Goal: Navigation & Orientation: Find specific page/section

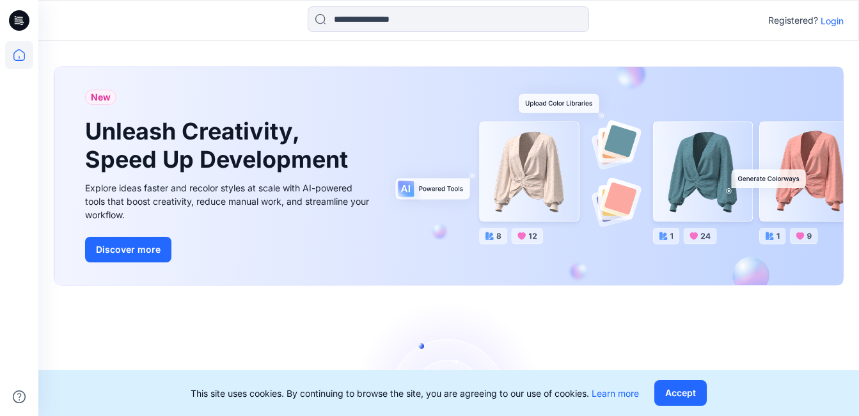
click at [832, 19] on p "Login" at bounding box center [832, 20] width 23 height 13
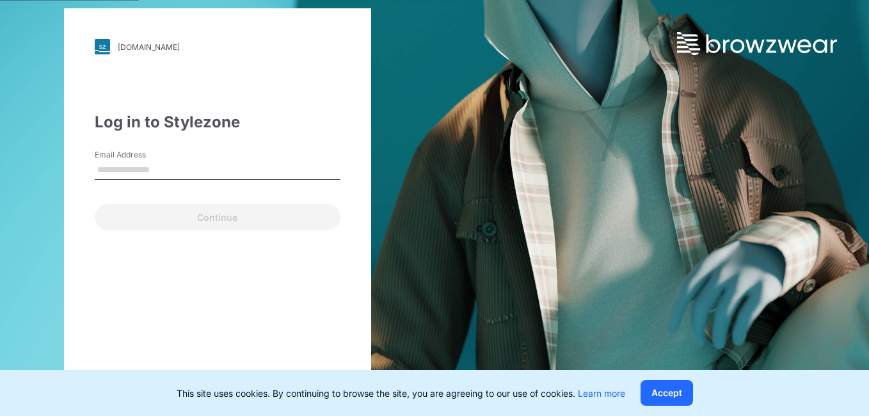
click at [164, 173] on input "Email Address" at bounding box center [218, 170] width 246 height 19
type input "**********"
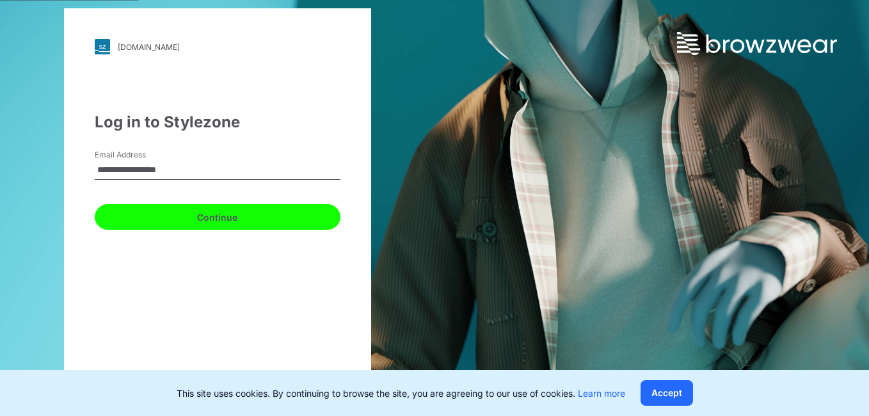
click at [195, 209] on button "Continue" at bounding box center [218, 217] width 246 height 26
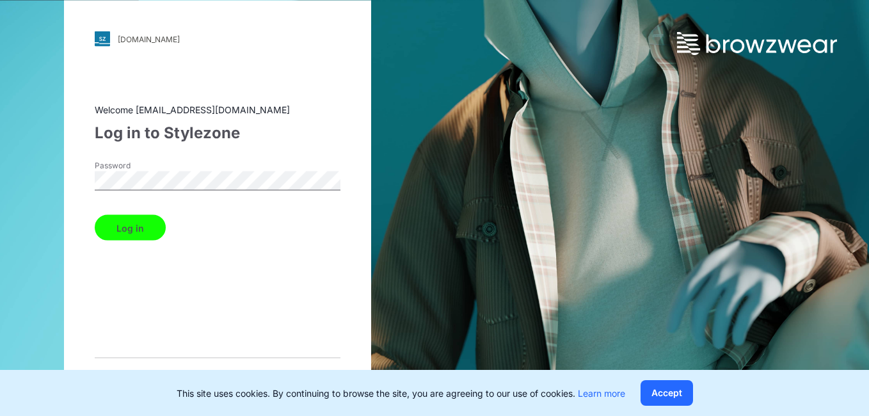
click at [141, 219] on button "Log in" at bounding box center [130, 228] width 71 height 26
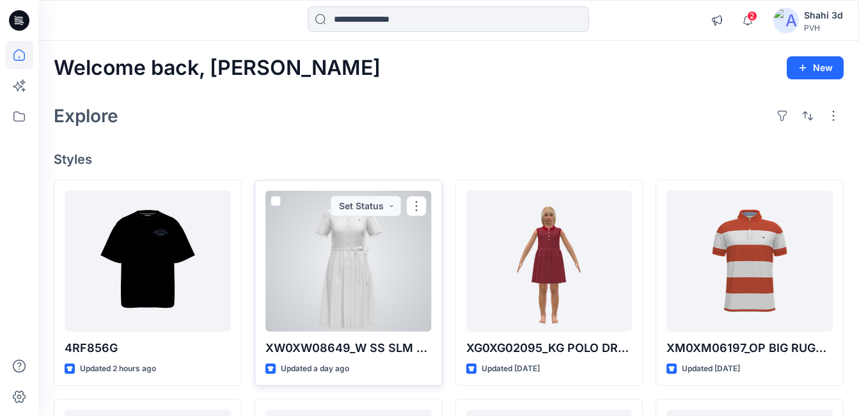
click at [315, 285] on div at bounding box center [349, 261] width 166 height 141
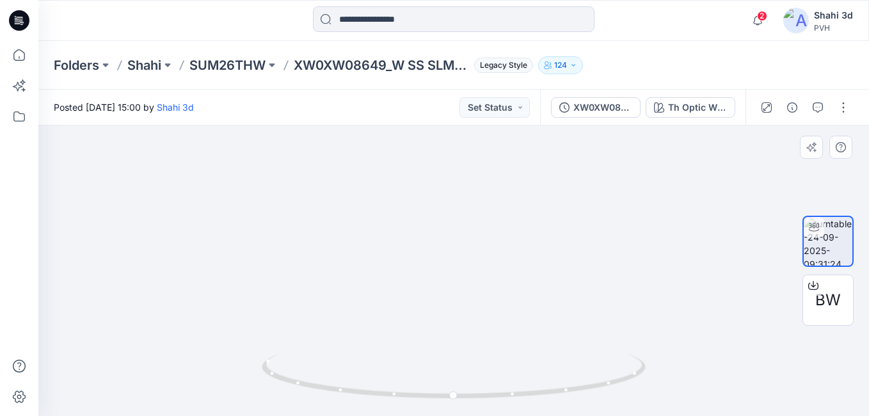
drag, startPoint x: 624, startPoint y: 186, endPoint x: 630, endPoint y: 246, distance: 59.8
click at [630, 246] on img at bounding box center [459, 158] width 861 height 516
drag, startPoint x: 351, startPoint y: 172, endPoint x: 353, endPoint y: 351, distance: 179.1
click at [353, 351] on img at bounding box center [660, 59] width 1812 height 713
drag, startPoint x: 466, startPoint y: 397, endPoint x: 486, endPoint y: 360, distance: 41.8
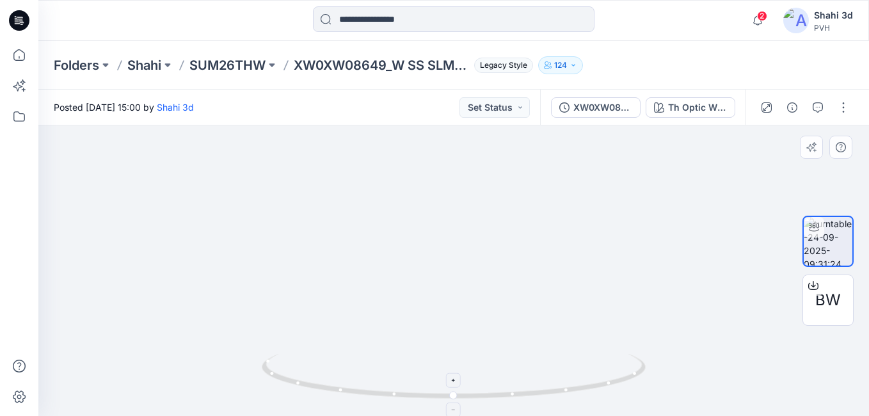
click at [444, 415] on html "2 Notifications Your style 4RF856G is ready 4 new Colorway 2 hours ago Your sty…" at bounding box center [434, 208] width 869 height 416
drag, startPoint x: 539, startPoint y: 278, endPoint x: 491, endPoint y: 273, distance: 48.2
click at [491, 273] on img at bounding box center [537, 120] width 1812 height 592
drag, startPoint x: 479, startPoint y: 287, endPoint x: 479, endPoint y: 226, distance: 61.4
click at [479, 226] on img at bounding box center [546, 57] width 1812 height 717
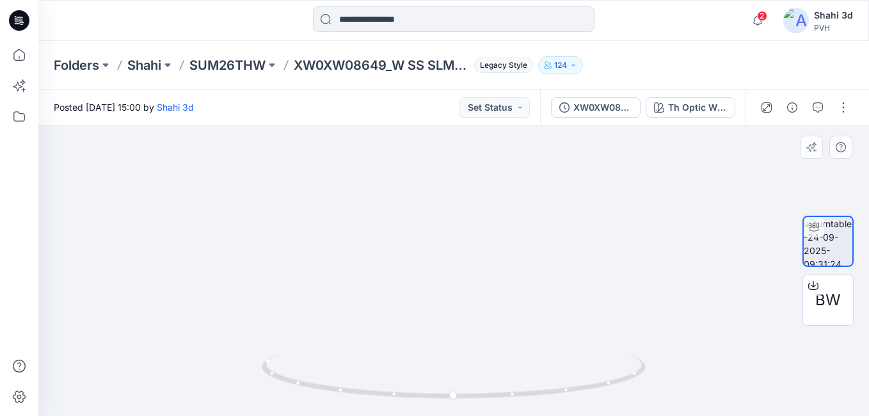
drag, startPoint x: 475, startPoint y: 342, endPoint x: 413, endPoint y: 253, distance: 107.6
drag, startPoint x: 488, startPoint y: 269, endPoint x: 368, endPoint y: 293, distance: 122.0
drag, startPoint x: 393, startPoint y: 280, endPoint x: 432, endPoint y: 183, distance: 104.0
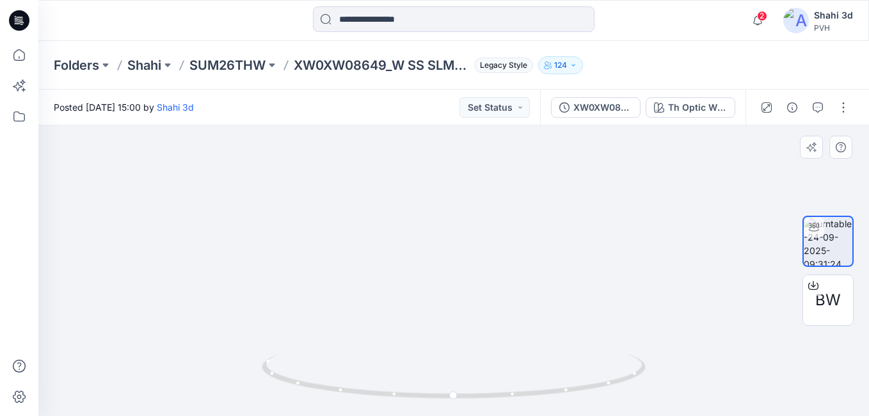
drag, startPoint x: 429, startPoint y: 242, endPoint x: 406, endPoint y: 234, distance: 23.9
click at [392, 226] on div at bounding box center [453, 270] width 830 height 290
drag, startPoint x: 407, startPoint y: 226, endPoint x: 406, endPoint y: 255, distance: 29.5
click at [406, 351] on img at bounding box center [298, 11] width 1812 height 809
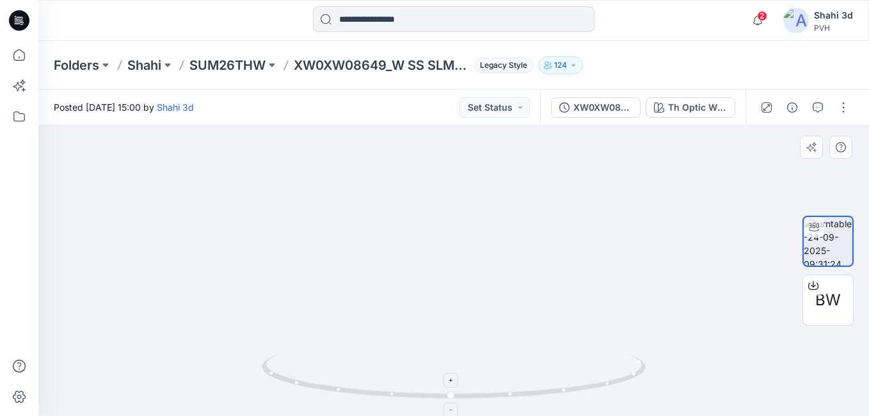
drag, startPoint x: 406, startPoint y: 255, endPoint x: 407, endPoint y: 367, distance: 112.0
click at [407, 367] on div at bounding box center [453, 270] width 830 height 290
drag, startPoint x: 431, startPoint y: 443, endPoint x: 427, endPoint y: 317, distance: 126.1
click at [431, 415] on html "2 Notifications Your style 4RF856G is ready 4 new Colorway 2 hours ago Your sty…" at bounding box center [434, 208] width 869 height 416
drag, startPoint x: 427, startPoint y: 319, endPoint x: 447, endPoint y: 270, distance: 53.1
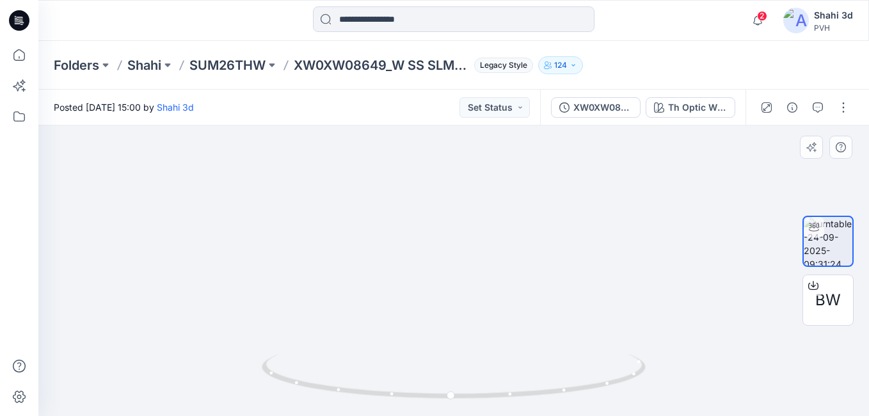
click at [447, 415] on html "2 Notifications Your style 4RF856G is ready 4 new Colorway 2 hours ago Your sty…" at bounding box center [434, 208] width 869 height 416
drag, startPoint x: 447, startPoint y: 257, endPoint x: 440, endPoint y: 101, distance: 156.3
click at [440, 101] on div "Posted [DATE] 15:00 by Shahi 3d Set Status XW0XW08649_W SS SLM COLLR MIDI POLO …" at bounding box center [453, 253] width 830 height 326
drag, startPoint x: 443, startPoint y: 313, endPoint x: 456, endPoint y: 72, distance: 241.6
click at [456, 72] on div "Folders Shahi SUM26THW XW0XW08649_W SS SLM COLLR MIDI POLO DRS_PROTO_V01 Legacy…" at bounding box center [453, 228] width 830 height 375
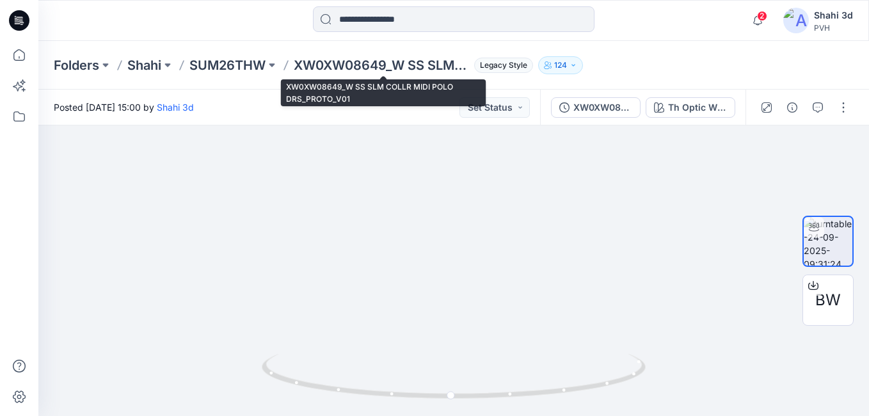
drag, startPoint x: 453, startPoint y: 260, endPoint x: 448, endPoint y: 93, distance: 167.7
click at [453, 51] on div "Folders Shahi SUM26THW XW0XW08649_W SS SLM COLLR MIDI POLO DRS_PROTO_V01 Legacy…" at bounding box center [453, 228] width 830 height 375
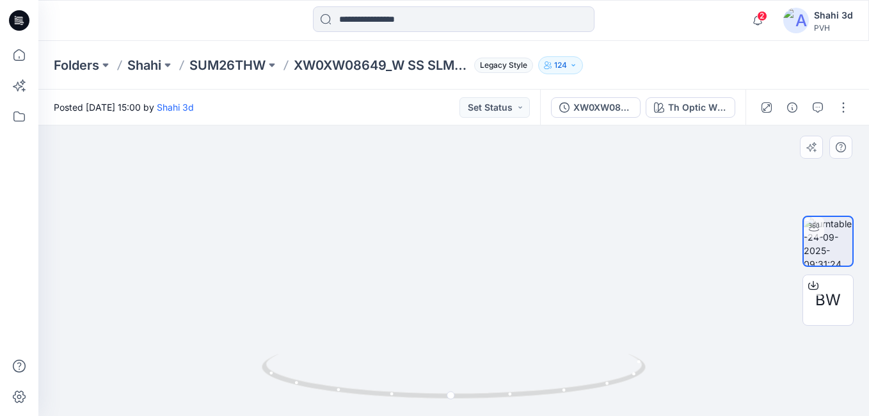
drag, startPoint x: 444, startPoint y: 321, endPoint x: 443, endPoint y: 132, distance: 188.1
drag, startPoint x: 451, startPoint y: 322, endPoint x: 451, endPoint y: 125, distance: 197.1
drag, startPoint x: 466, startPoint y: 280, endPoint x: 486, endPoint y: 54, distance: 226.0
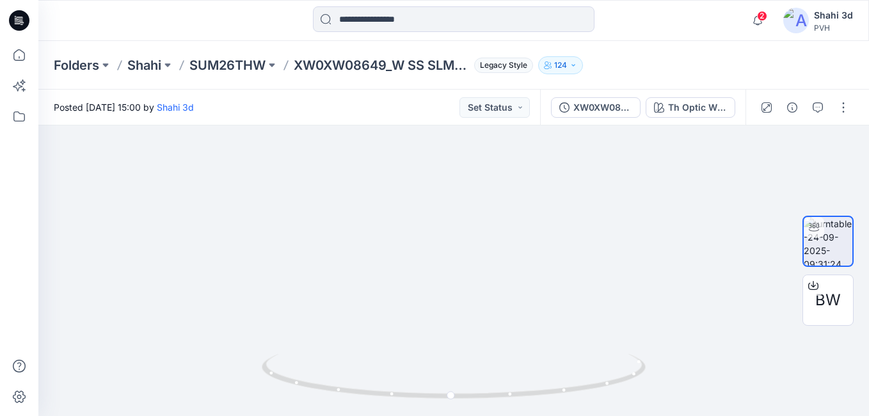
click at [486, 54] on div "Folders Shahi SUM26THW XW0XW08649_W SS SLM COLLR MIDI POLO DRS_PROTO_V01 Legacy…" at bounding box center [453, 228] width 830 height 375
drag, startPoint x: 565, startPoint y: 271, endPoint x: 586, endPoint y: 258, distance: 24.4
click at [556, 415] on html "2 Notifications Your style 4RF856G is ready 4 new Colorway 2 hours ago Your sty…" at bounding box center [434, 208] width 869 height 416
drag, startPoint x: 575, startPoint y: 329, endPoint x: 566, endPoint y: 231, distance: 98.3
click at [564, 385] on div at bounding box center [453, 270] width 830 height 290
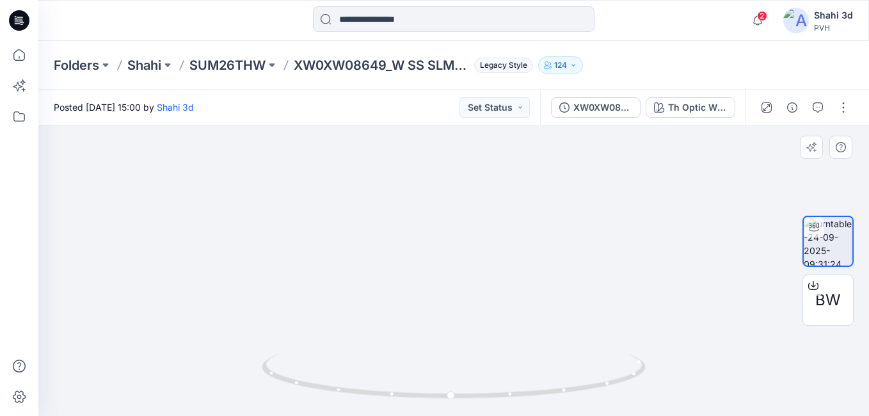
drag, startPoint x: 566, startPoint y: 231, endPoint x: 567, endPoint y: 244, distance: 12.9
click at [566, 369] on div at bounding box center [453, 270] width 830 height 290
click at [567, 383] on div at bounding box center [453, 270] width 830 height 290
drag, startPoint x: 575, startPoint y: 327, endPoint x: 576, endPoint y: 201, distance: 126.1
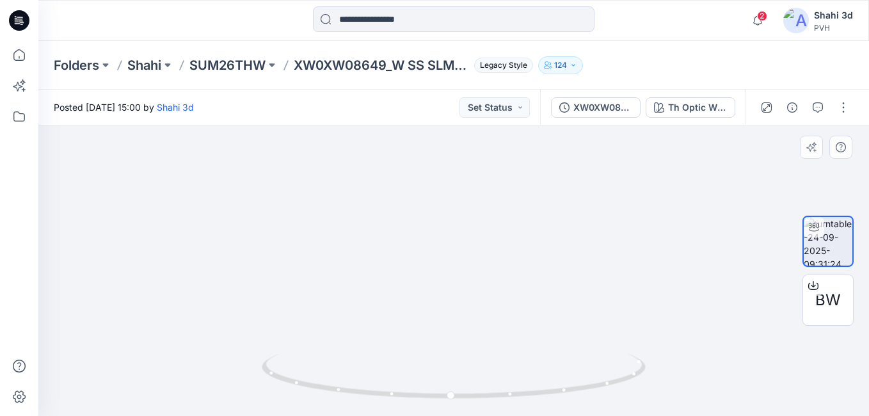
drag, startPoint x: 530, startPoint y: 315, endPoint x: 558, endPoint y: 253, distance: 68.5
drag, startPoint x: 557, startPoint y: 216, endPoint x: 591, endPoint y: 214, distance: 33.9
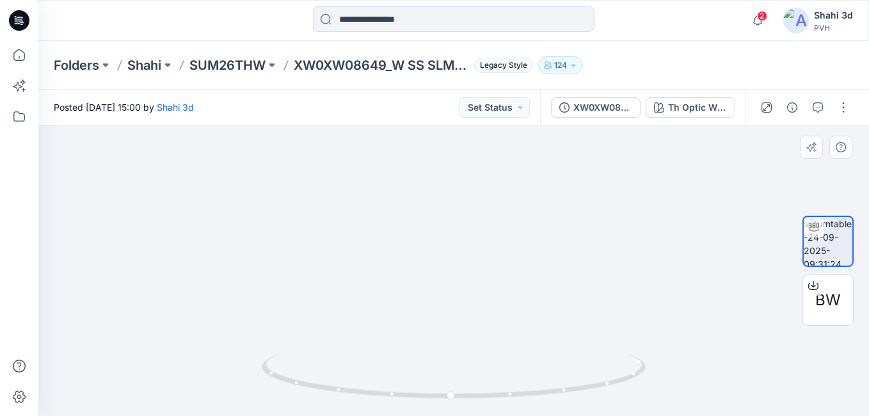
click at [586, 154] on img at bounding box center [468, 72] width 861 height 688
drag, startPoint x: 581, startPoint y: 241, endPoint x: 602, endPoint y: 191, distance: 54.2
click at [601, 178] on img at bounding box center [468, 73] width 861 height 685
drag, startPoint x: 582, startPoint y: 294, endPoint x: 601, endPoint y: 277, distance: 25.4
click at [605, 209] on img at bounding box center [468, 0] width 861 height 831
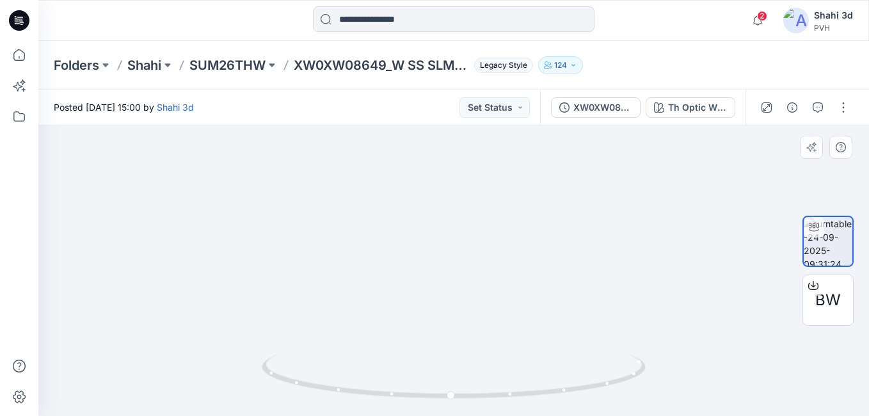
drag, startPoint x: 603, startPoint y: 274, endPoint x: 615, endPoint y: 219, distance: 56.3
drag, startPoint x: 595, startPoint y: 385, endPoint x: 599, endPoint y: 271, distance: 114.6
click at [593, 395] on div at bounding box center [453, 270] width 830 height 290
drag, startPoint x: 600, startPoint y: 270, endPoint x: 550, endPoint y: 214, distance: 75.2
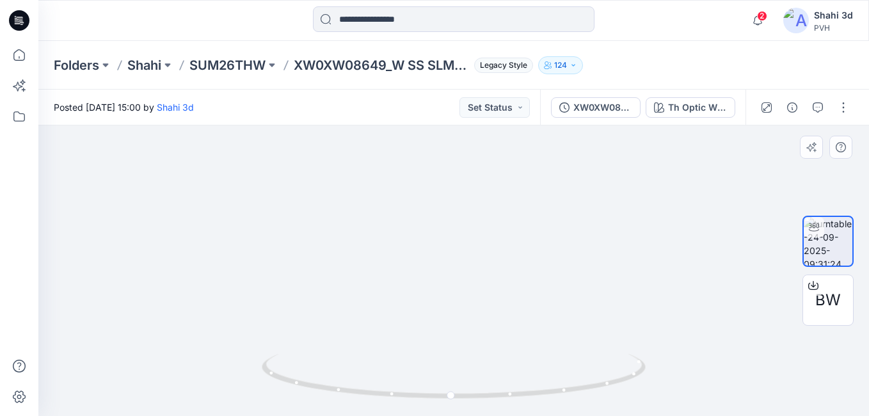
click at [597, 377] on div at bounding box center [453, 270] width 830 height 290
click at [540, 287] on img at bounding box center [459, 120] width 861 height 592
drag, startPoint x: 514, startPoint y: 274, endPoint x: 515, endPoint y: 289, distance: 14.7
click at [515, 290] on img at bounding box center [456, 212] width 861 height 408
